Goal: Use online tool/utility: Utilize a website feature to perform a specific function

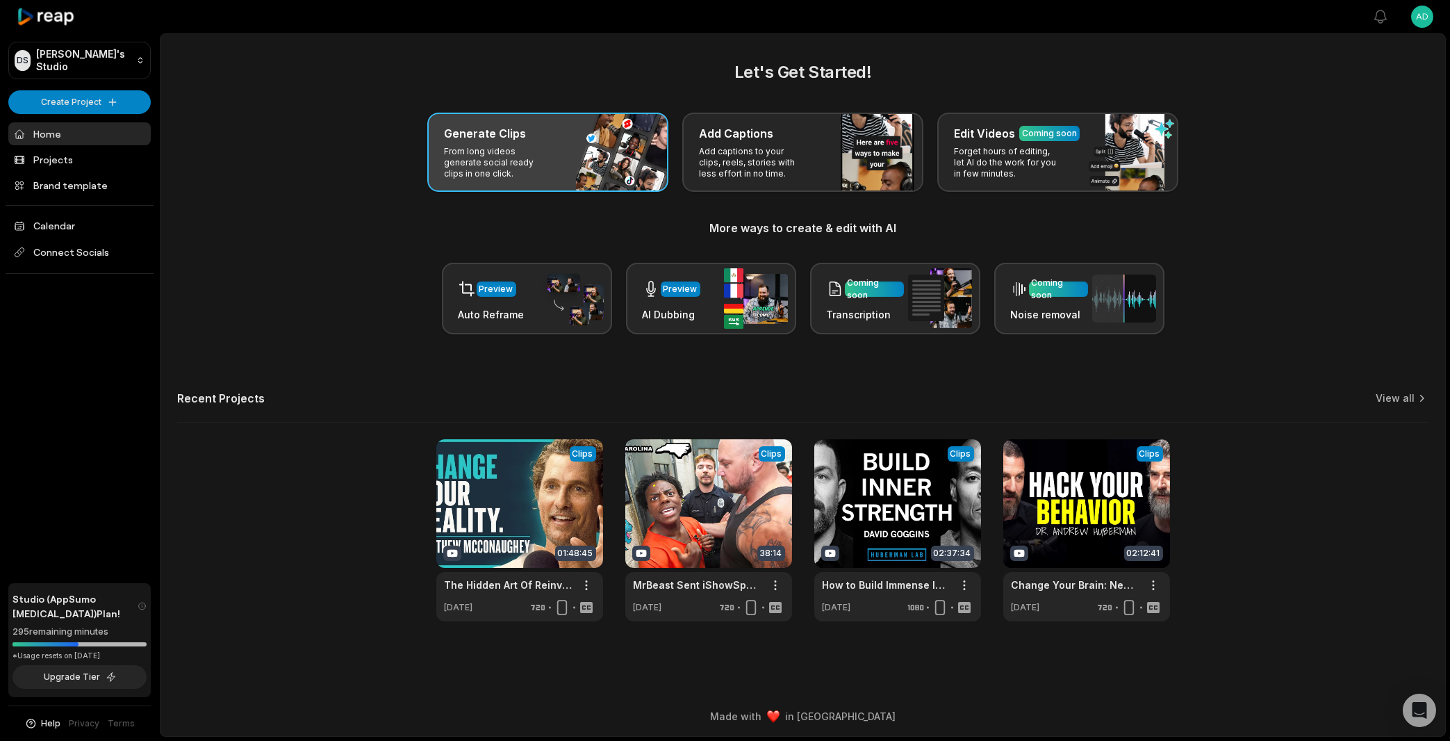
click at [497, 152] on p "From long videos generate social ready clips in one click." at bounding box center [498, 162] width 108 height 33
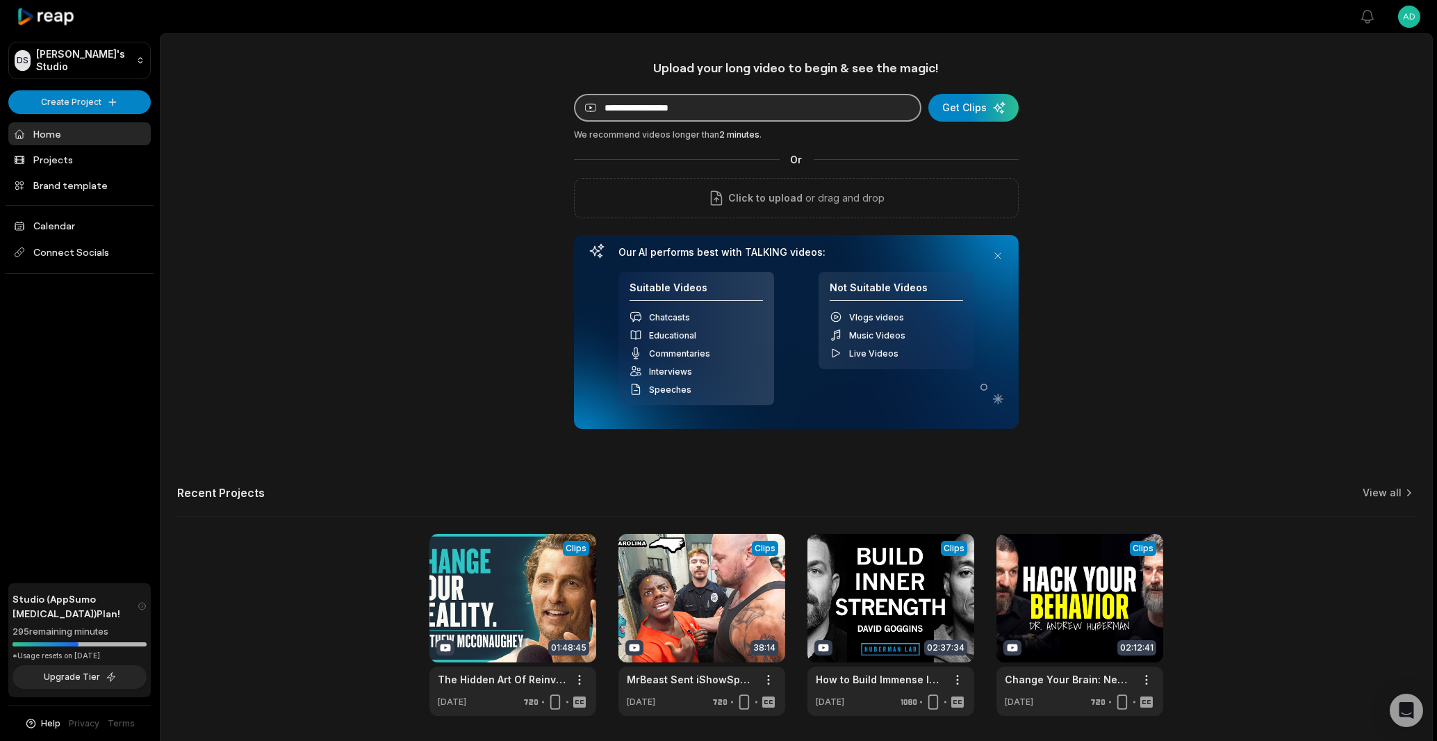
click at [774, 104] on input at bounding box center [747, 108] width 347 height 28
paste input "**********"
type input "**********"
click at [1004, 109] on div "submit" at bounding box center [973, 108] width 90 height 28
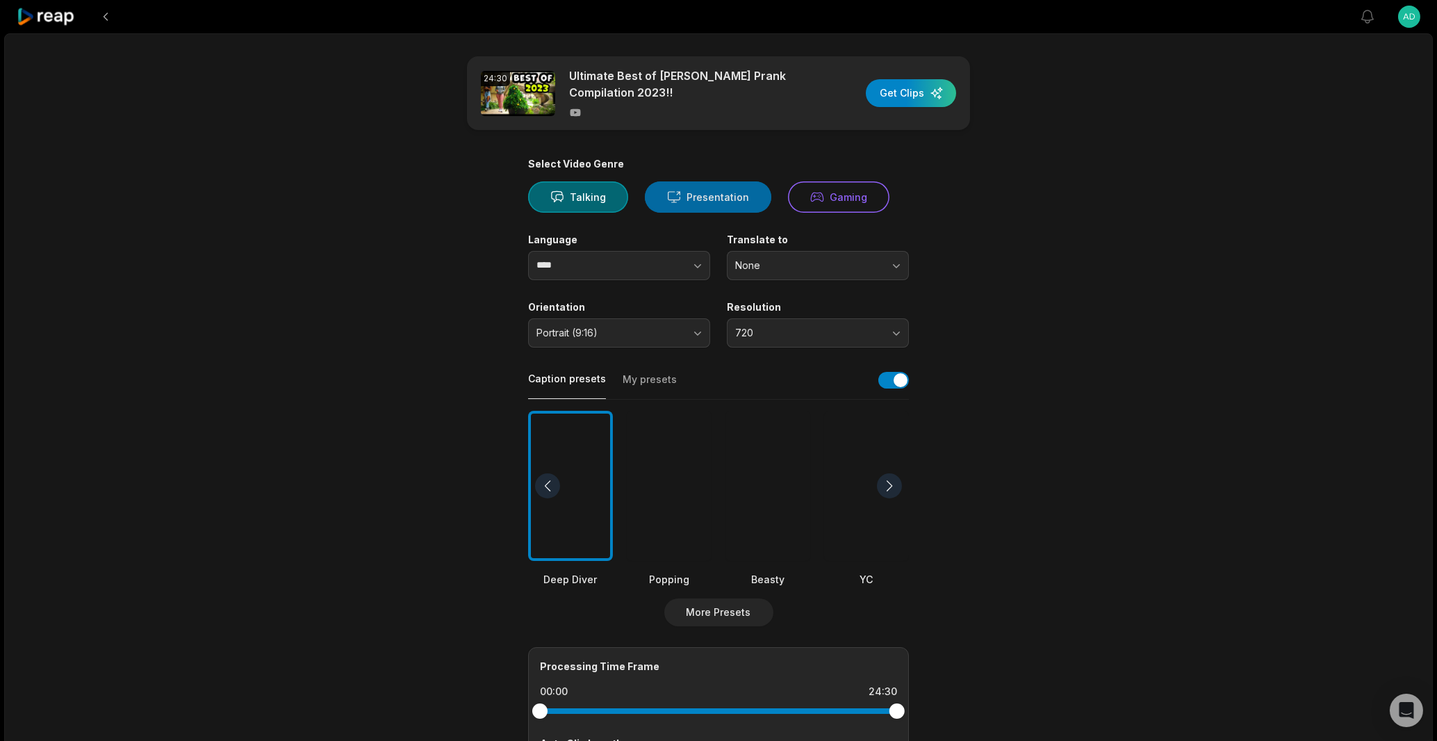
click at [725, 199] on button "Presentation" at bounding box center [708, 196] width 126 height 31
click at [792, 201] on button "Gaming" at bounding box center [838, 196] width 101 height 31
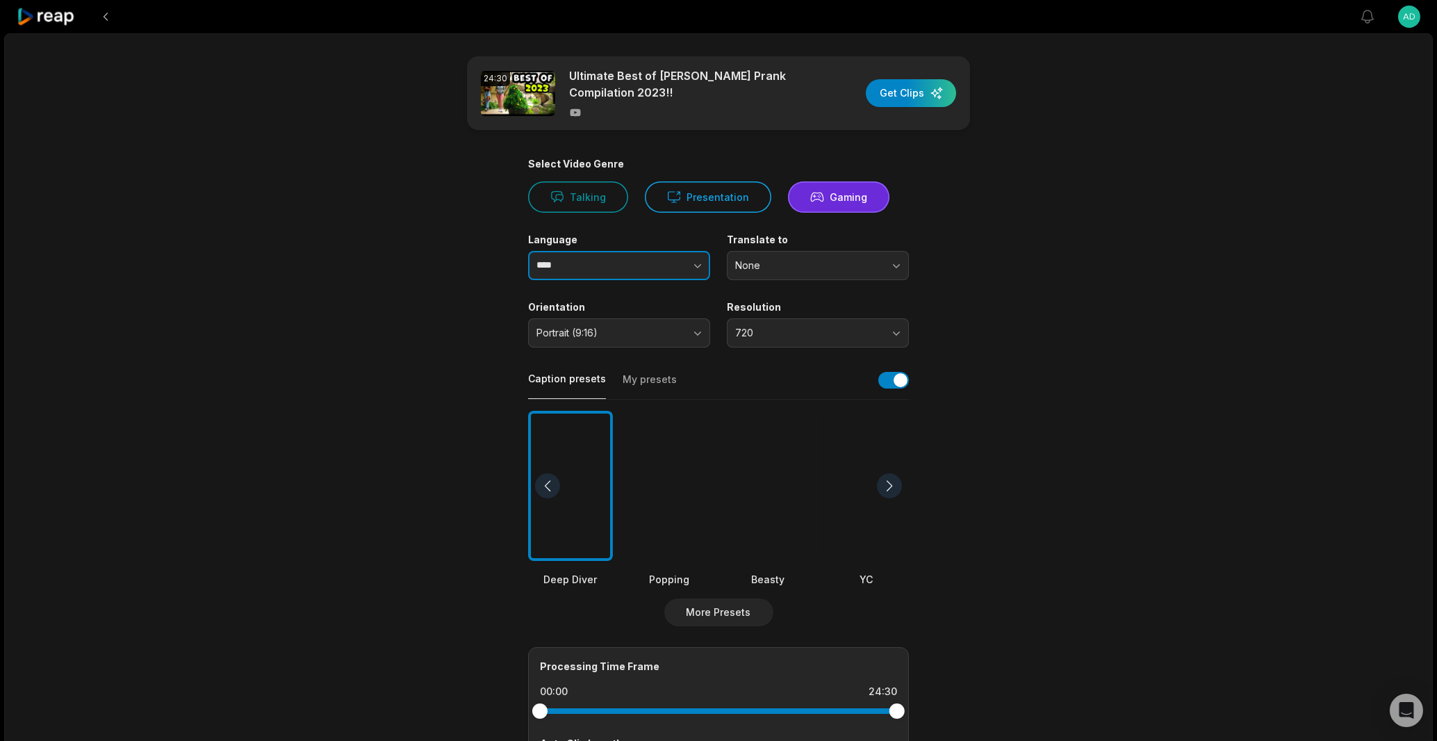
click at [671, 268] on button "button" at bounding box center [670, 265] width 79 height 29
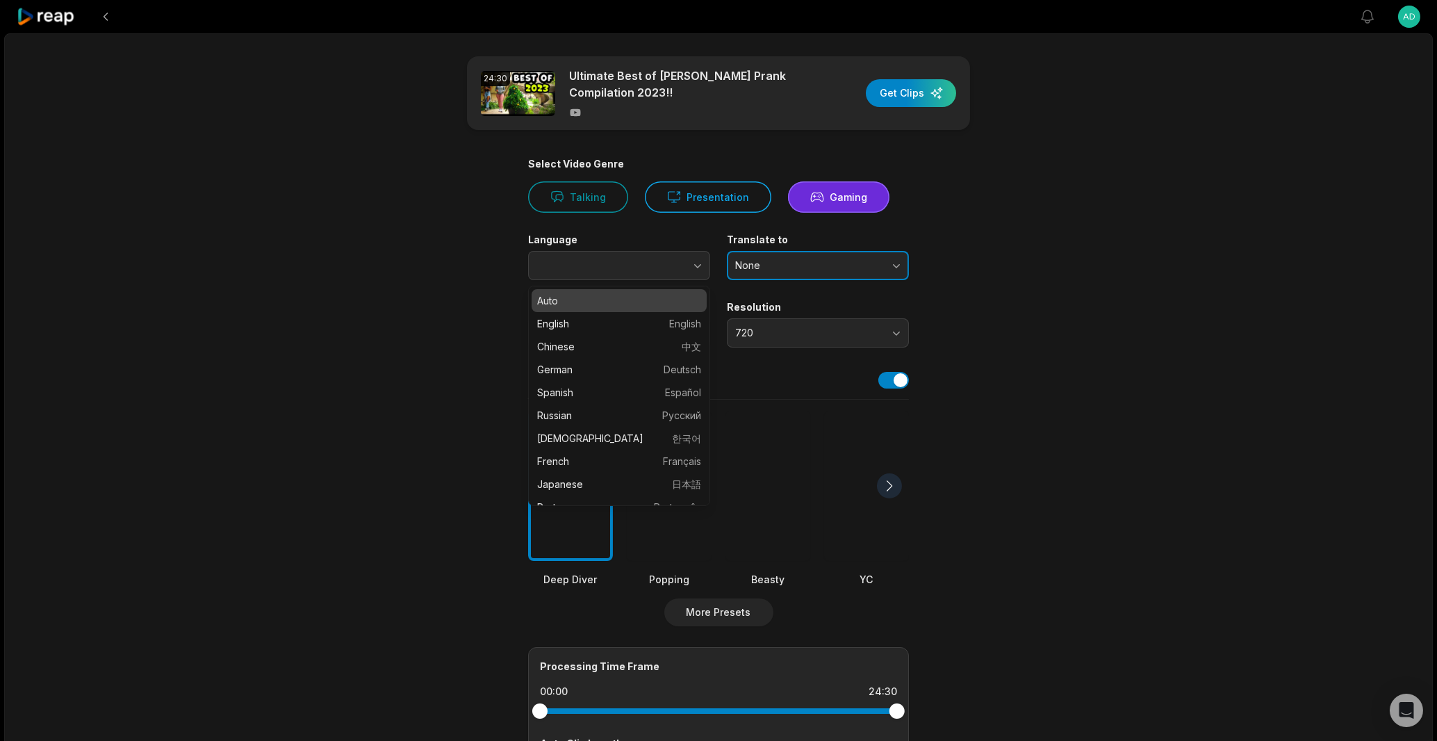
click at [757, 256] on button "None" at bounding box center [818, 265] width 182 height 29
type input "****"
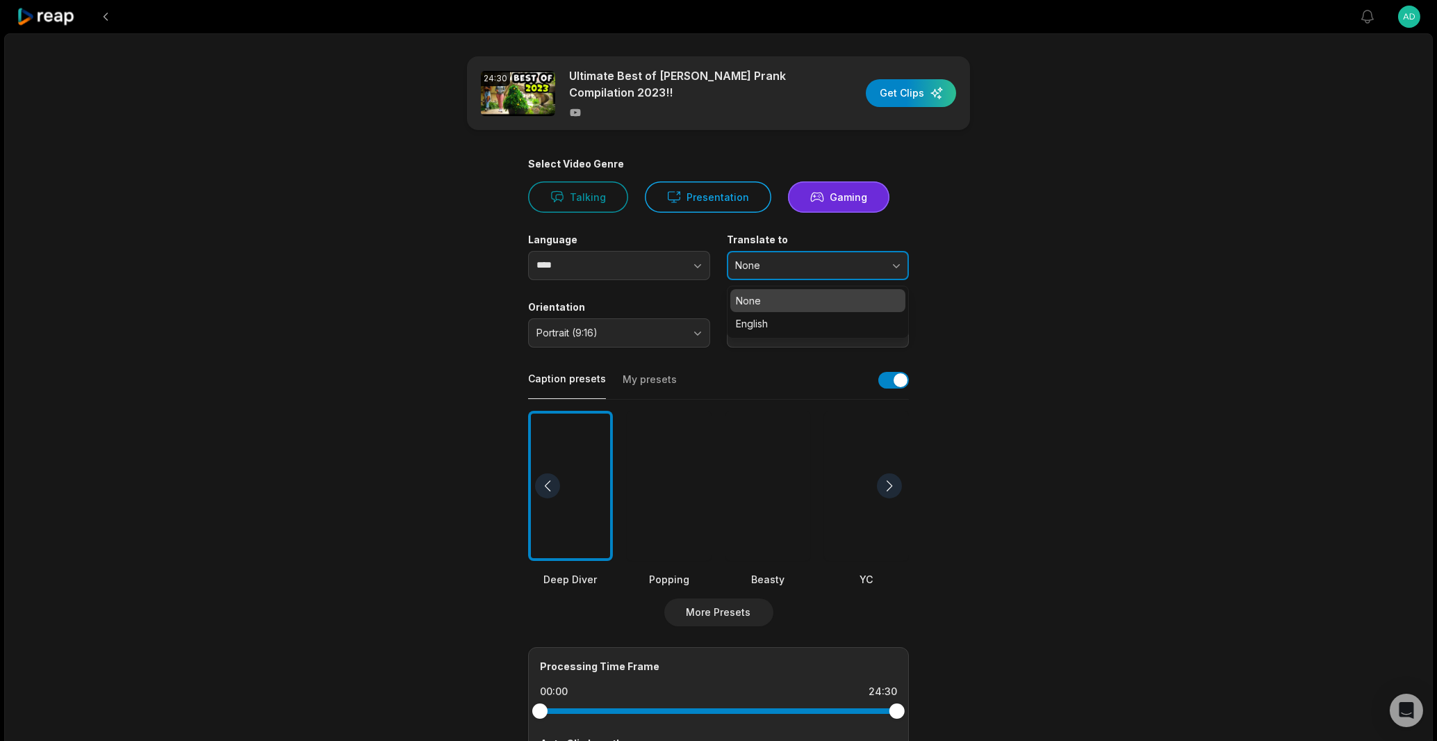
click at [757, 256] on button "None" at bounding box center [818, 265] width 182 height 29
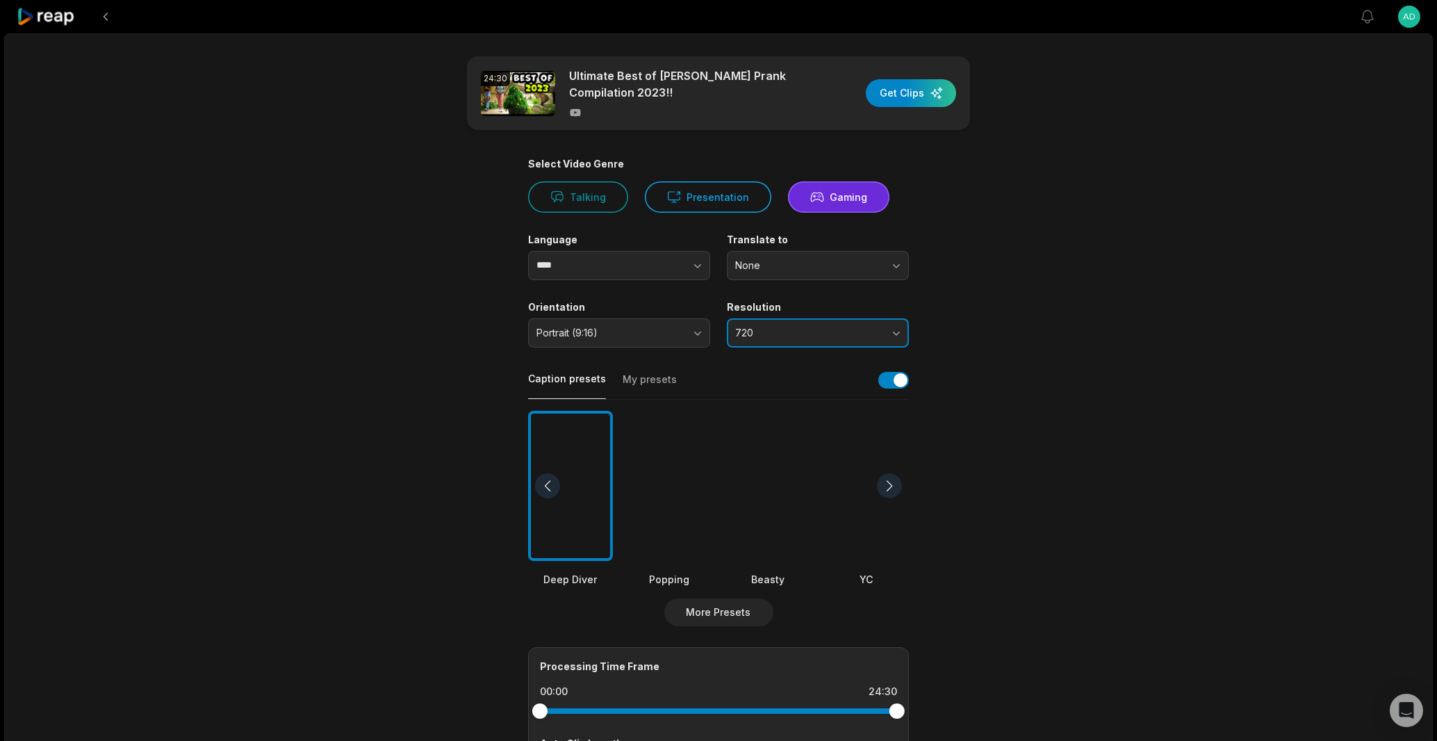
click at [764, 330] on span "720" at bounding box center [808, 333] width 146 height 13
click at [785, 390] on p "1080" at bounding box center [818, 391] width 164 height 15
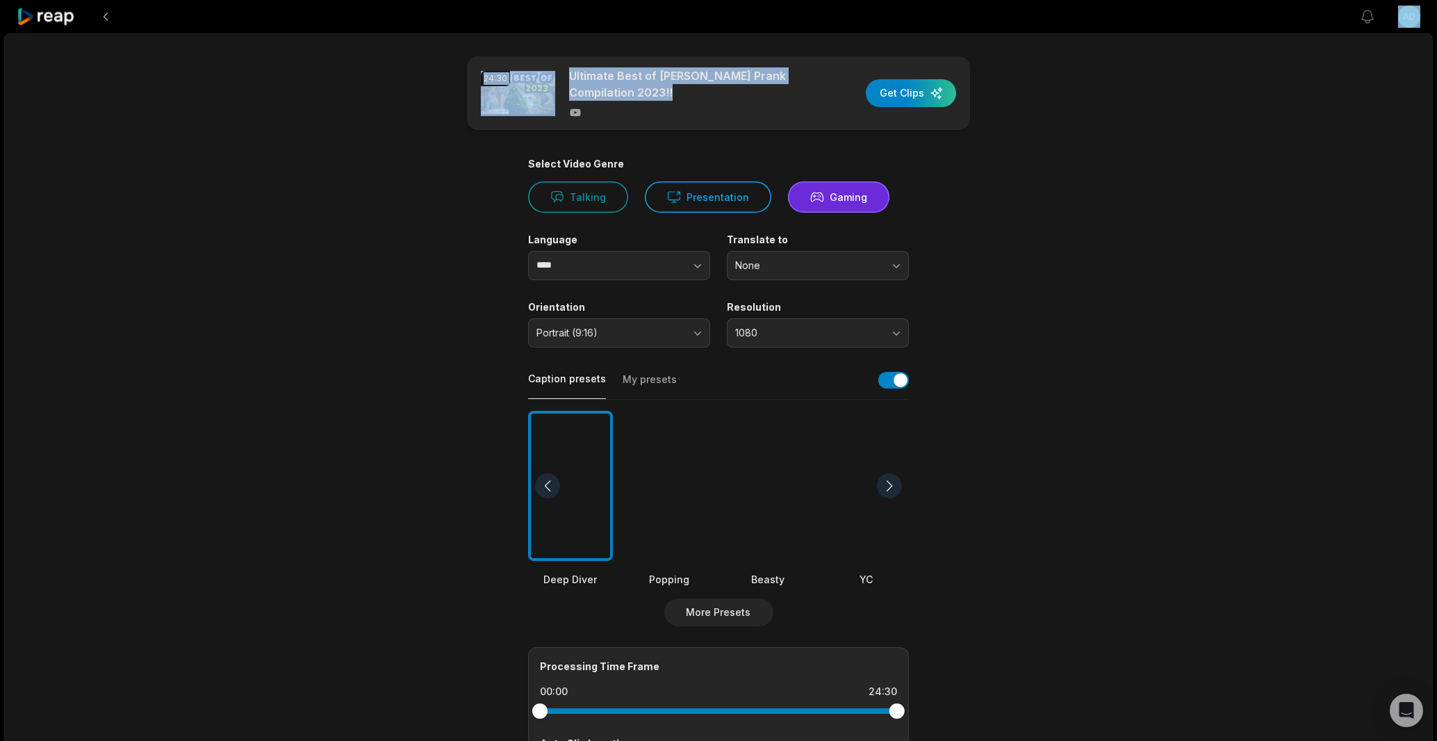
drag, startPoint x: 1423, startPoint y: 302, endPoint x: 1442, endPoint y: 407, distance: 106.6
click at [1437, 407] on html "View notifications Open user menu 24:30 Ultimate Best of [PERSON_NAME] Prank Co…" at bounding box center [718, 370] width 1437 height 741
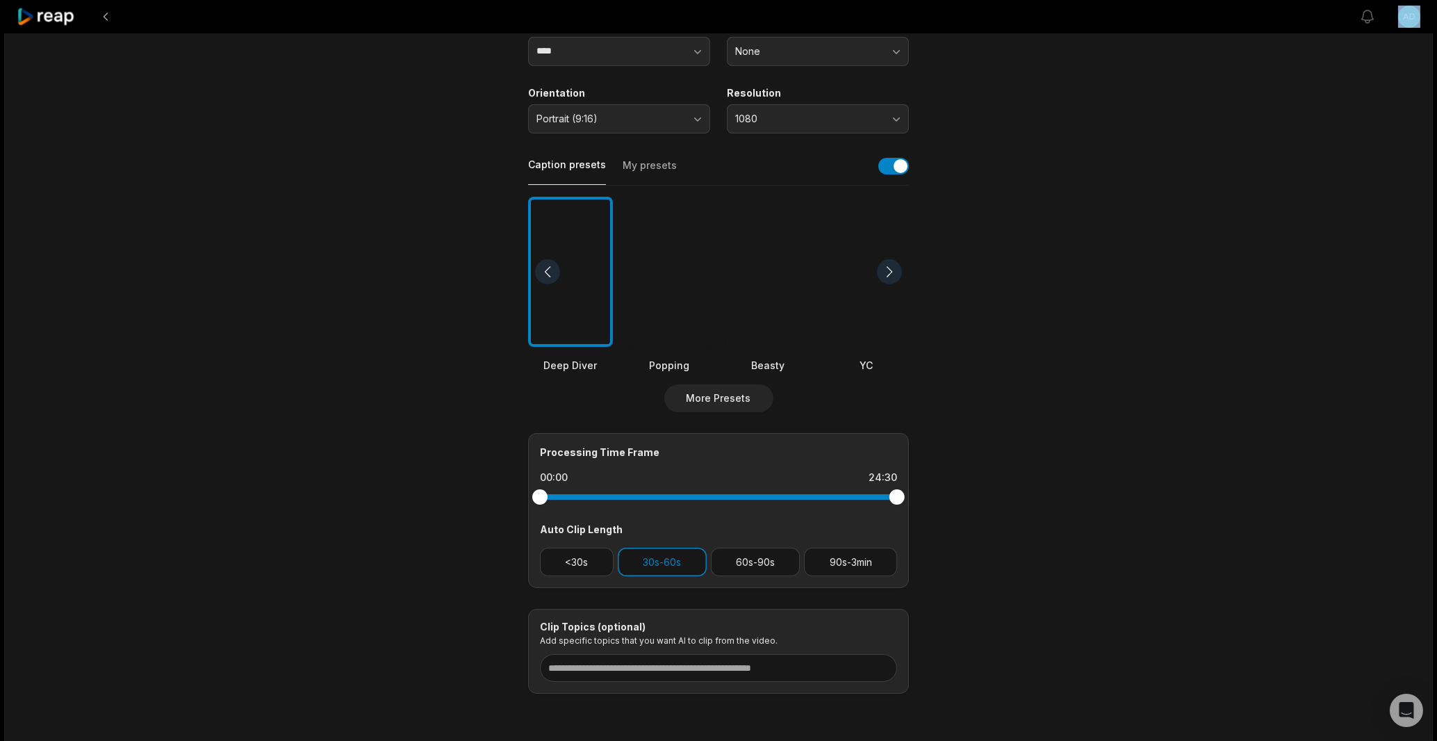
scroll to position [253, 0]
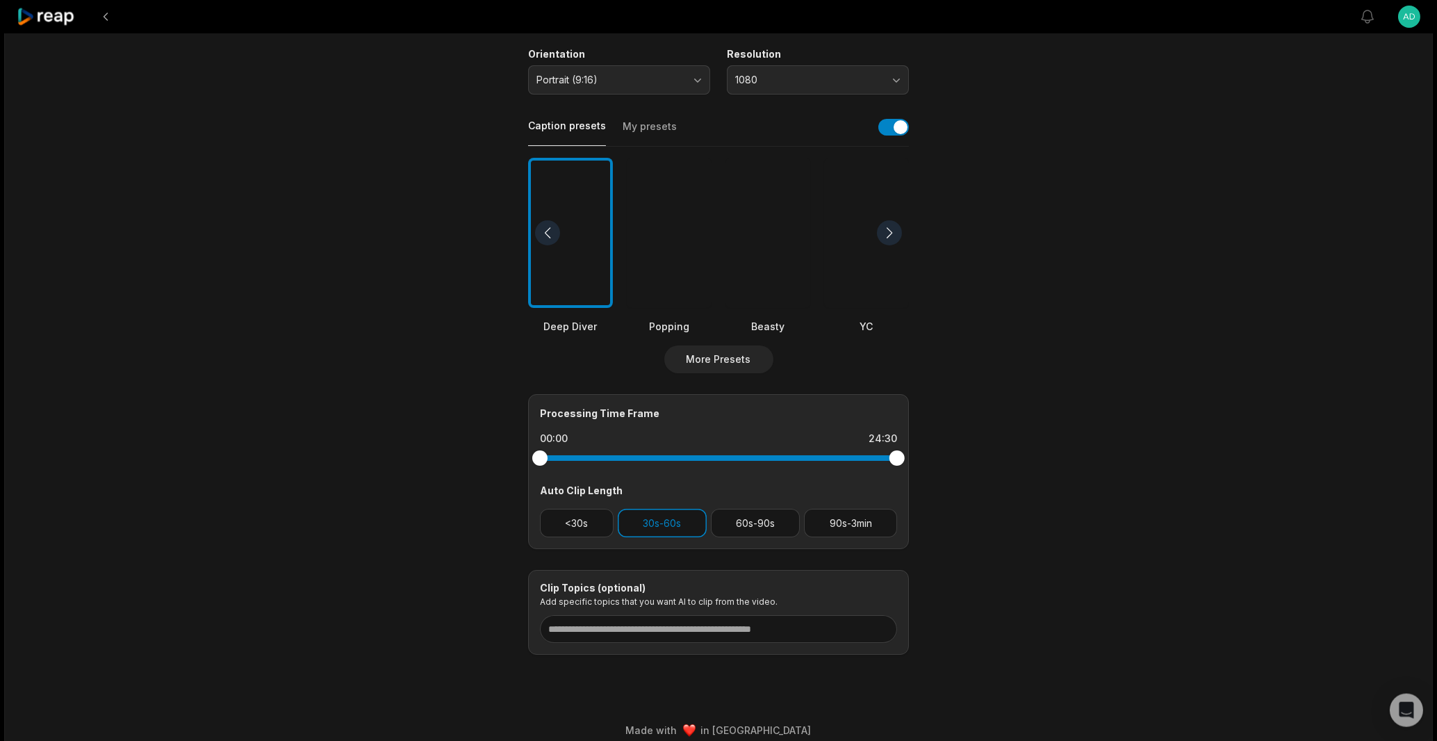
click at [1199, 364] on div "24:30 Ultimate Best of [PERSON_NAME] Prank Compilation 2023!! Get Clips Select …" at bounding box center [718, 265] width 1429 height 970
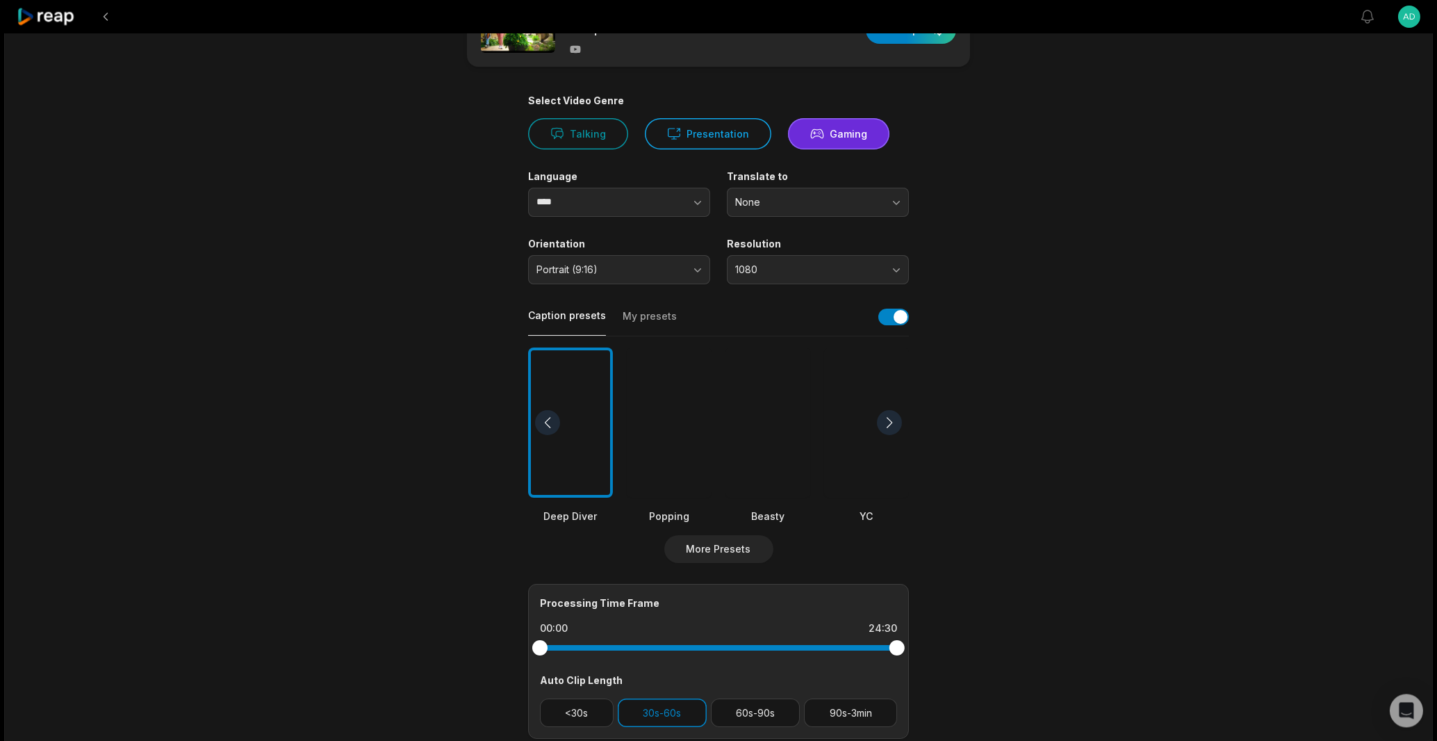
scroll to position [61, 0]
click at [899, 311] on button "button" at bounding box center [893, 319] width 31 height 17
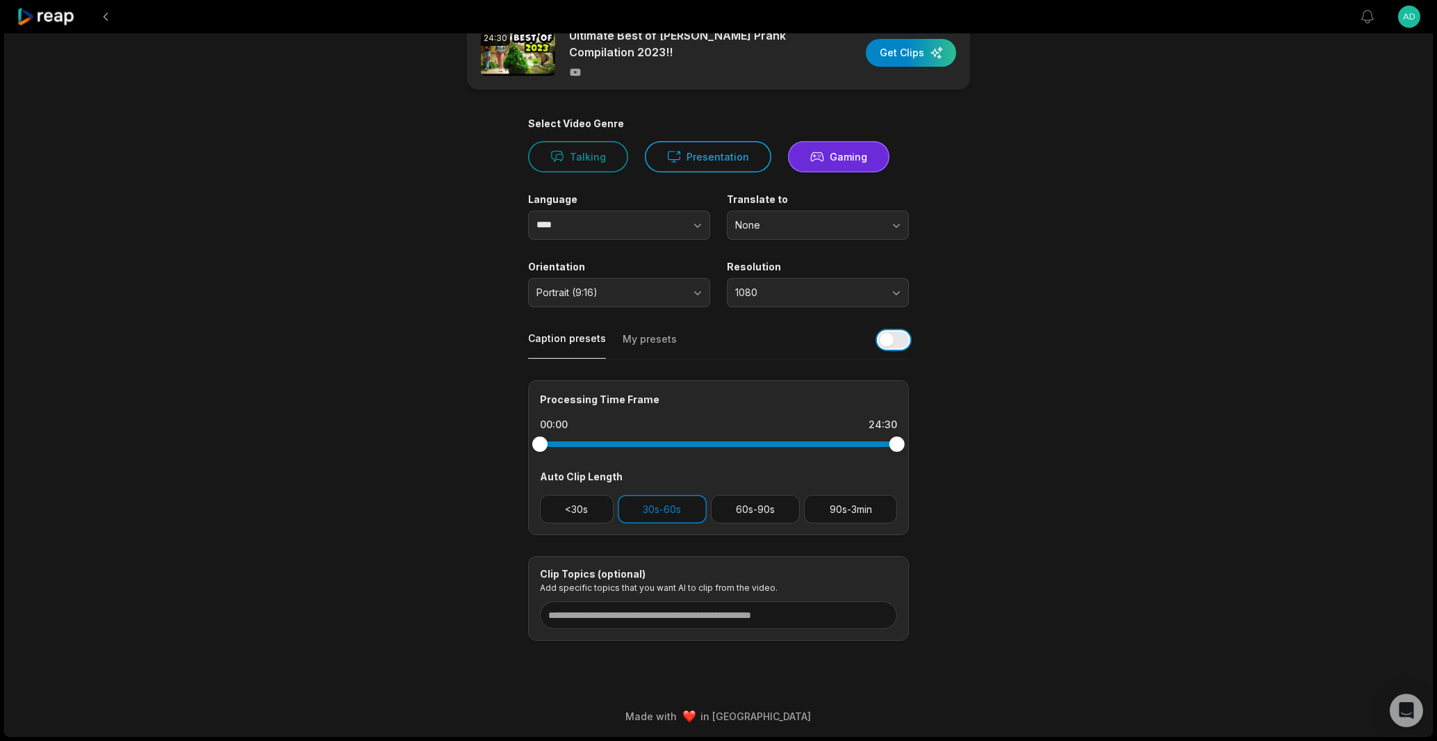
scroll to position [40, 0]
click at [699, 614] on input at bounding box center [718, 615] width 357 height 28
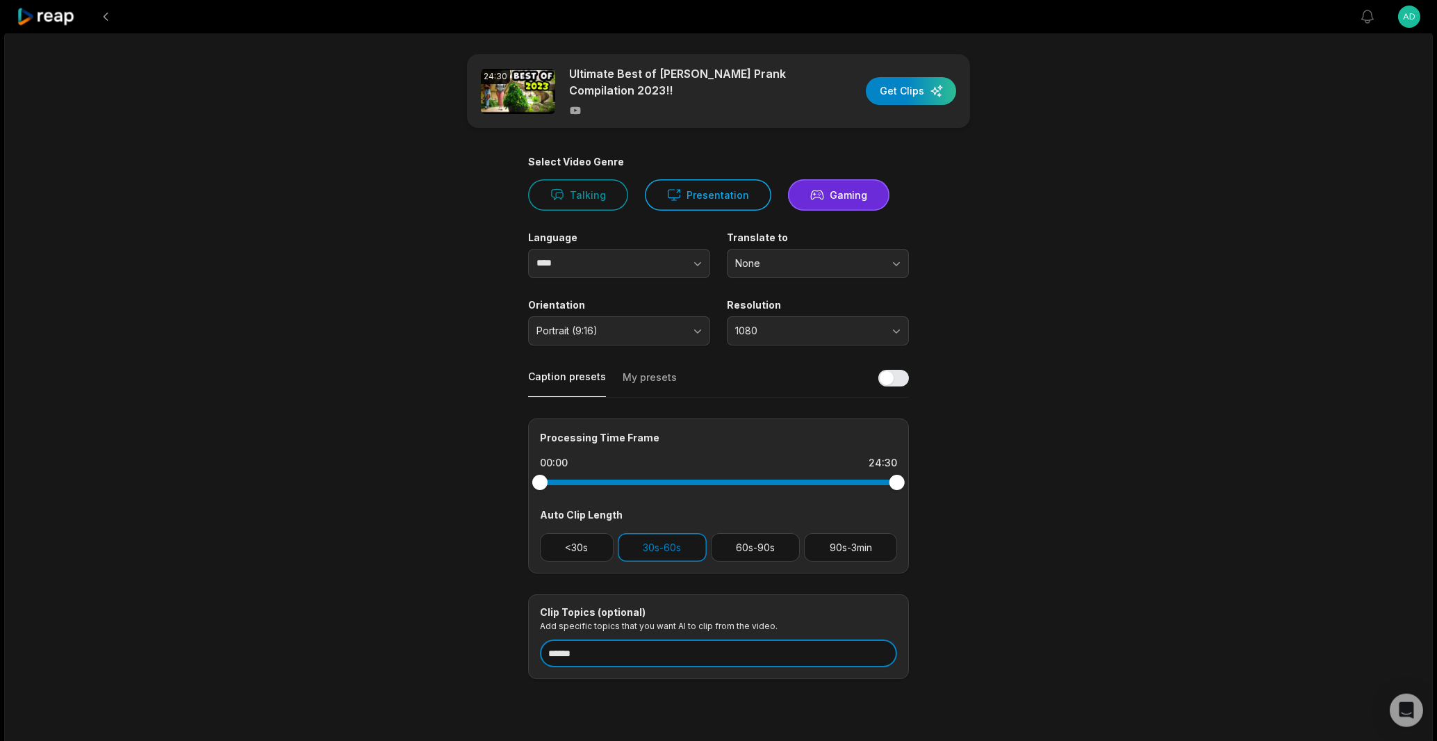
scroll to position [0, 0]
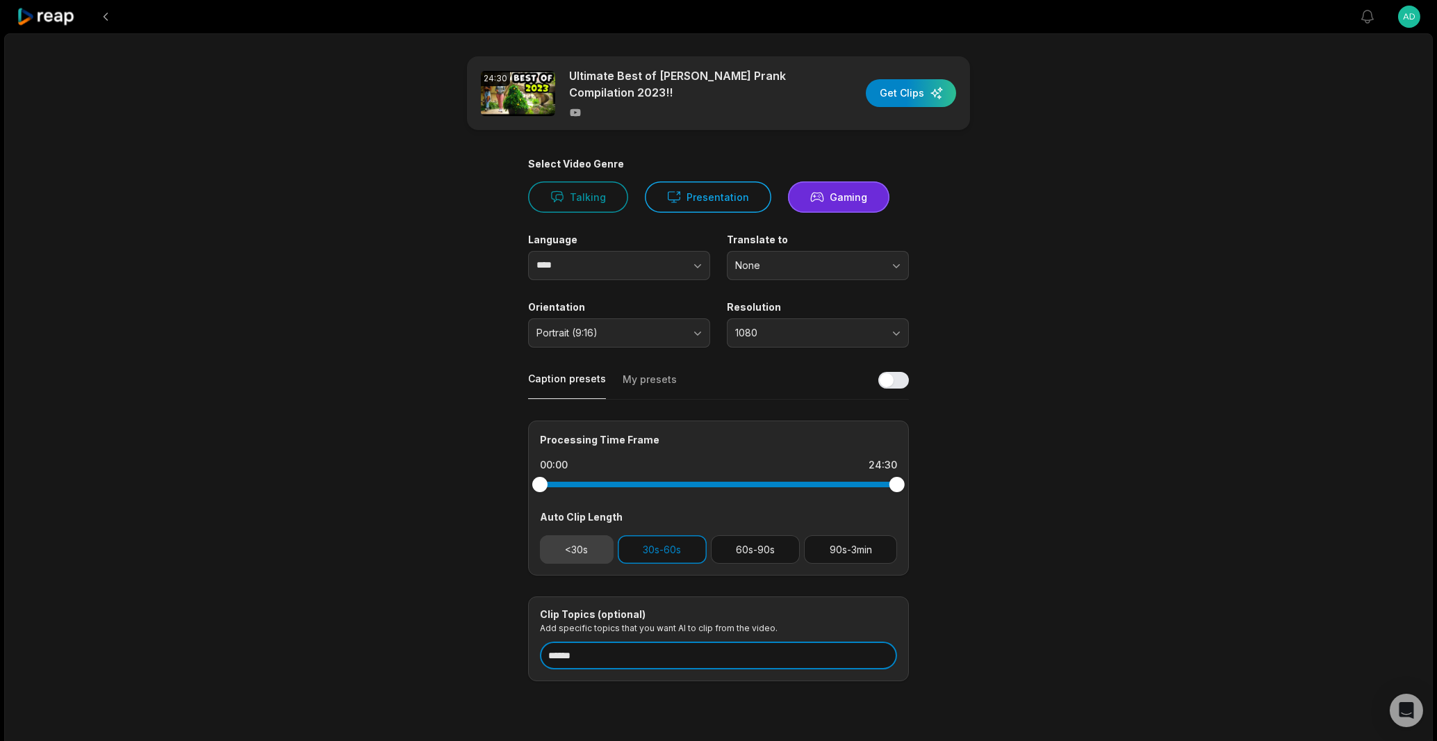
type input "******"
click at [584, 546] on button "<30s" at bounding box center [577, 549] width 74 height 28
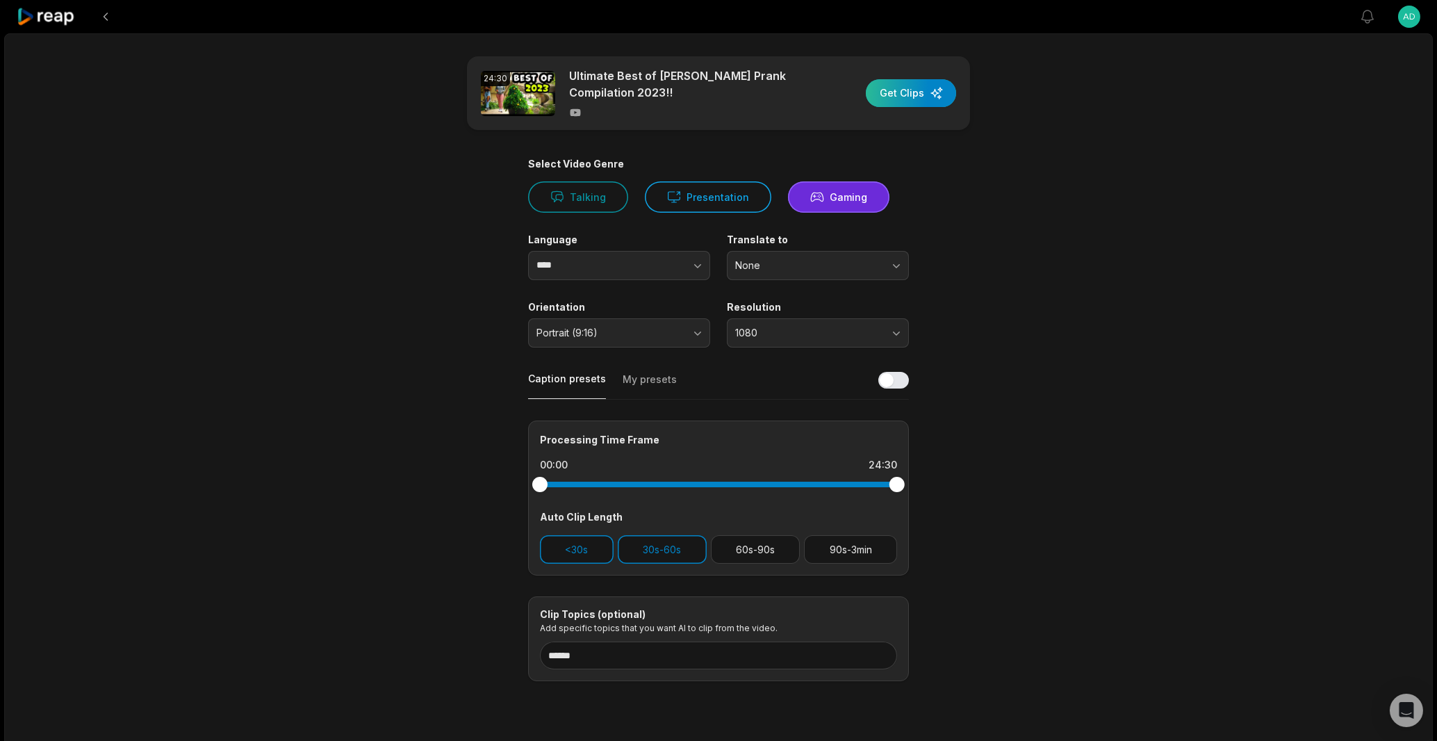
click at [924, 98] on div "button" at bounding box center [911, 93] width 90 height 28
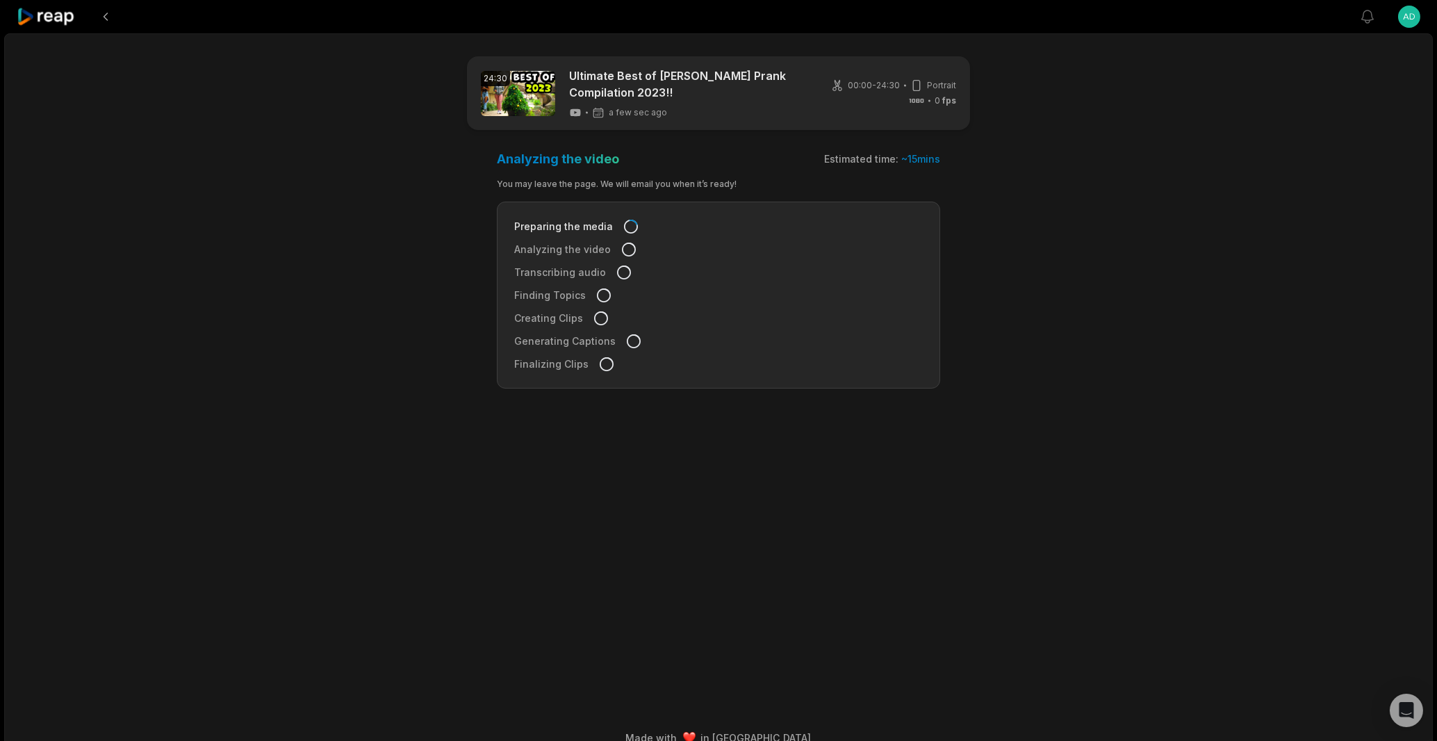
click at [1057, 230] on div "24:30 Ultimate Best of [PERSON_NAME] Prank Compilation 2023!! a few sec ago 00:…" at bounding box center [718, 395] width 1429 height 725
click at [982, 483] on main "24:30 Ultimate Best of [PERSON_NAME] Prank Compilation 2023!! 3 min ago 00:00 -…" at bounding box center [718, 356] width 673 height 601
drag, startPoint x: 1124, startPoint y: 439, endPoint x: 830, endPoint y: 492, distance: 299.5
click at [1001, 461] on div "24:30 Ultimate Best of [PERSON_NAME] Prank Compilation 2023!! 18 min ago 00:00 …" at bounding box center [718, 395] width 1429 height 725
